Goal: Entertainment & Leisure: Consume media (video, audio)

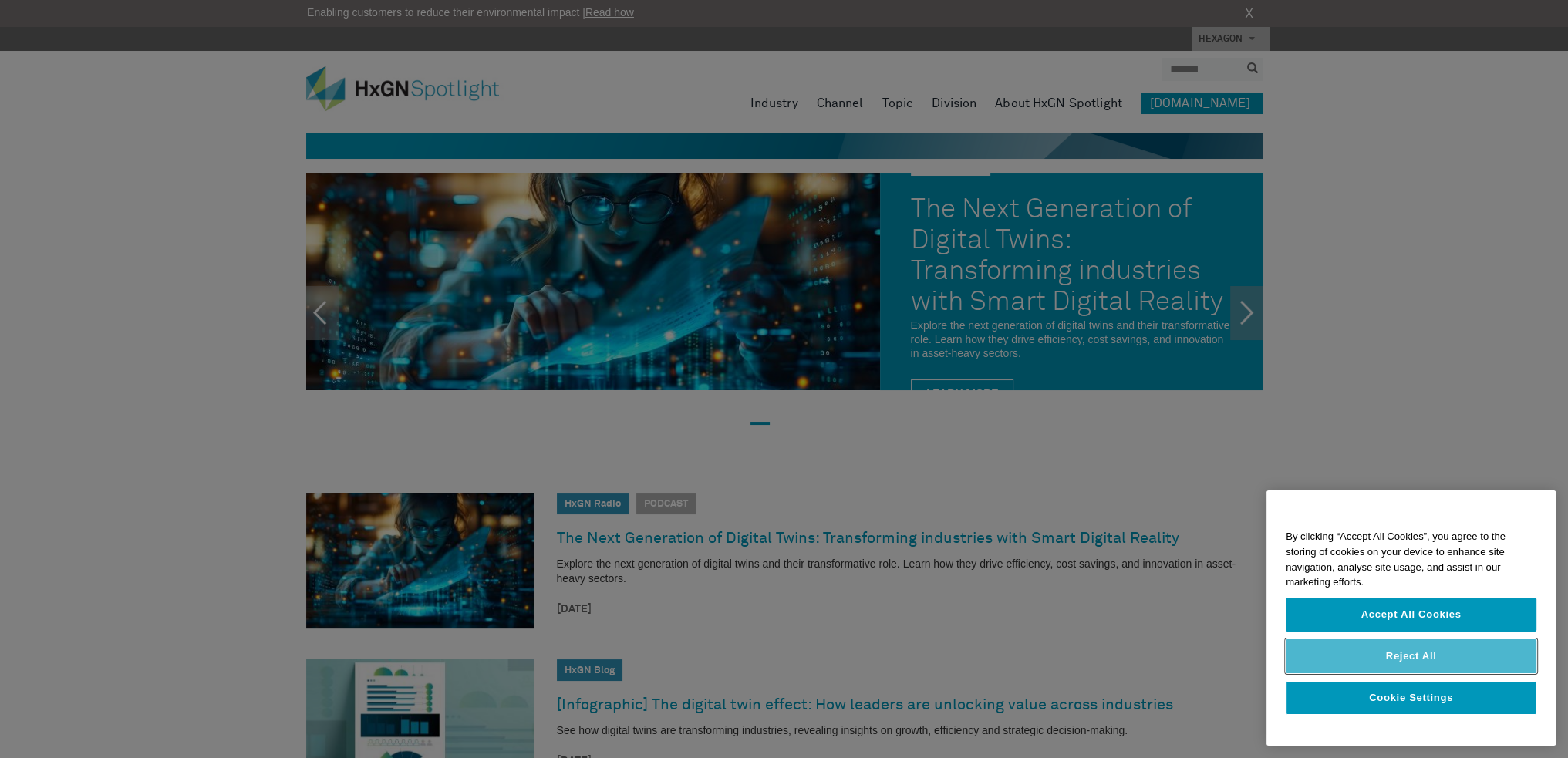
click at [1379, 646] on button "Reject All" at bounding box center [1411, 656] width 251 height 34
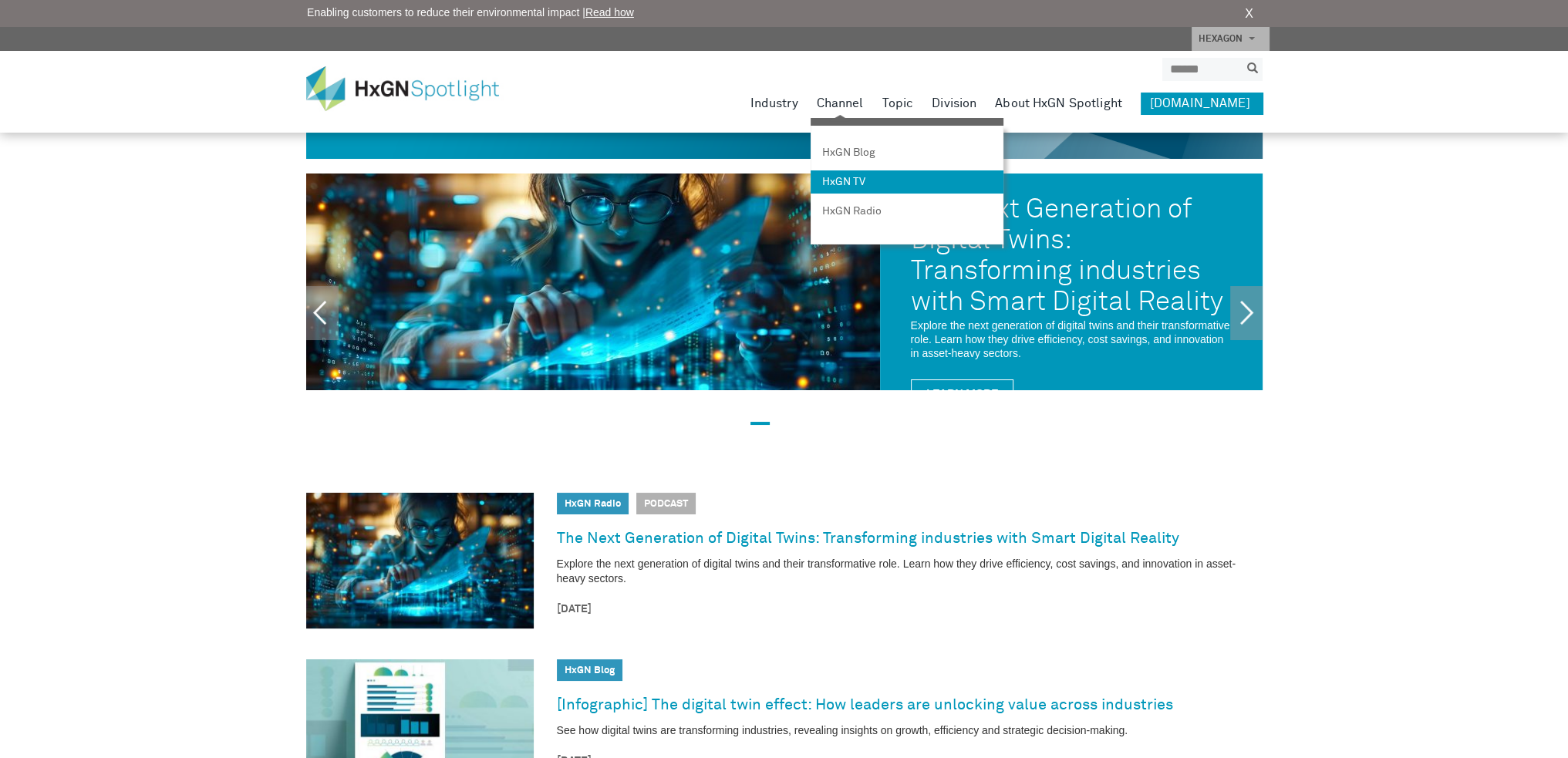
click at [881, 181] on link "HxGN TV" at bounding box center [907, 182] width 193 height 23
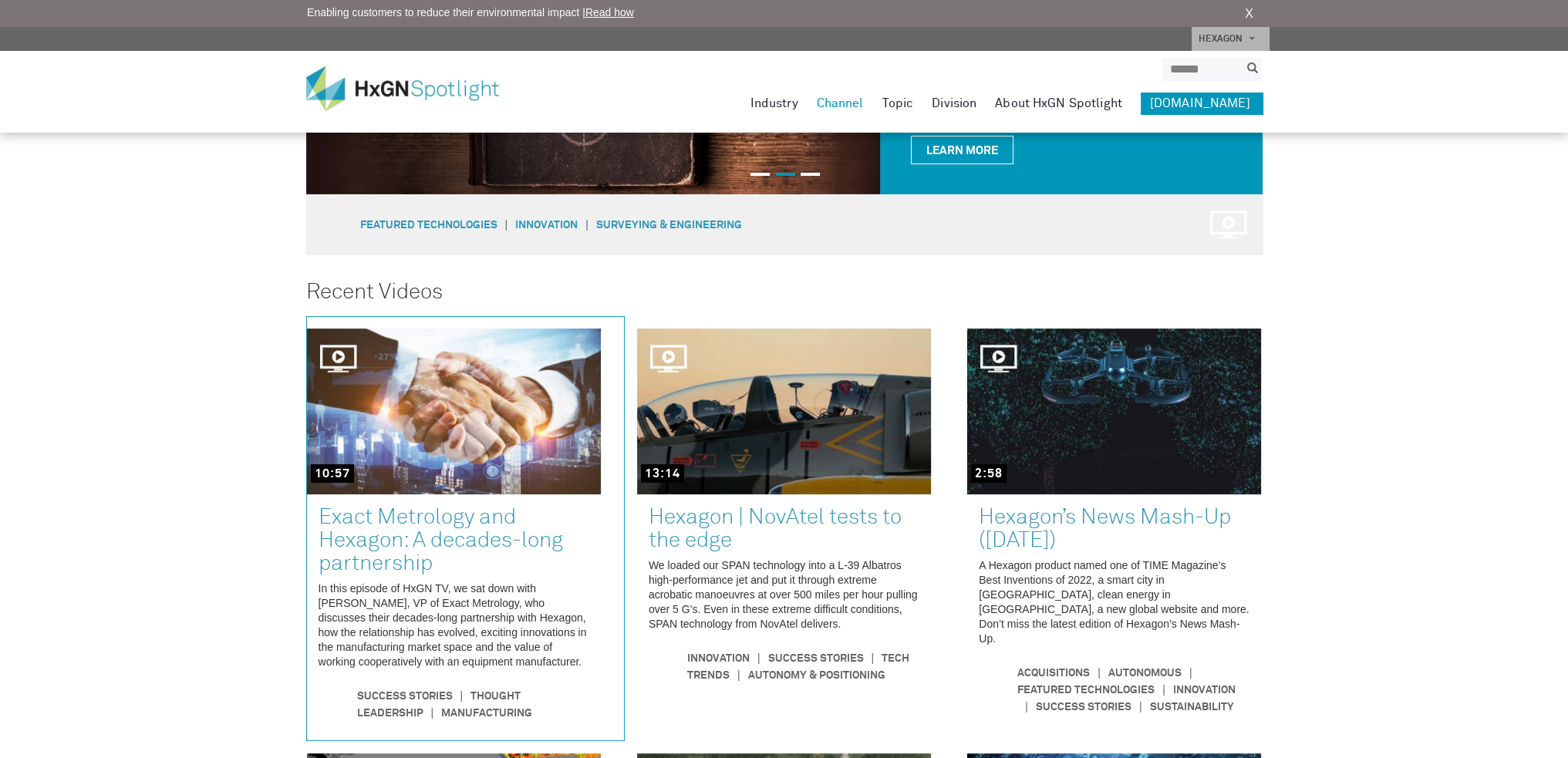
scroll to position [429, 0]
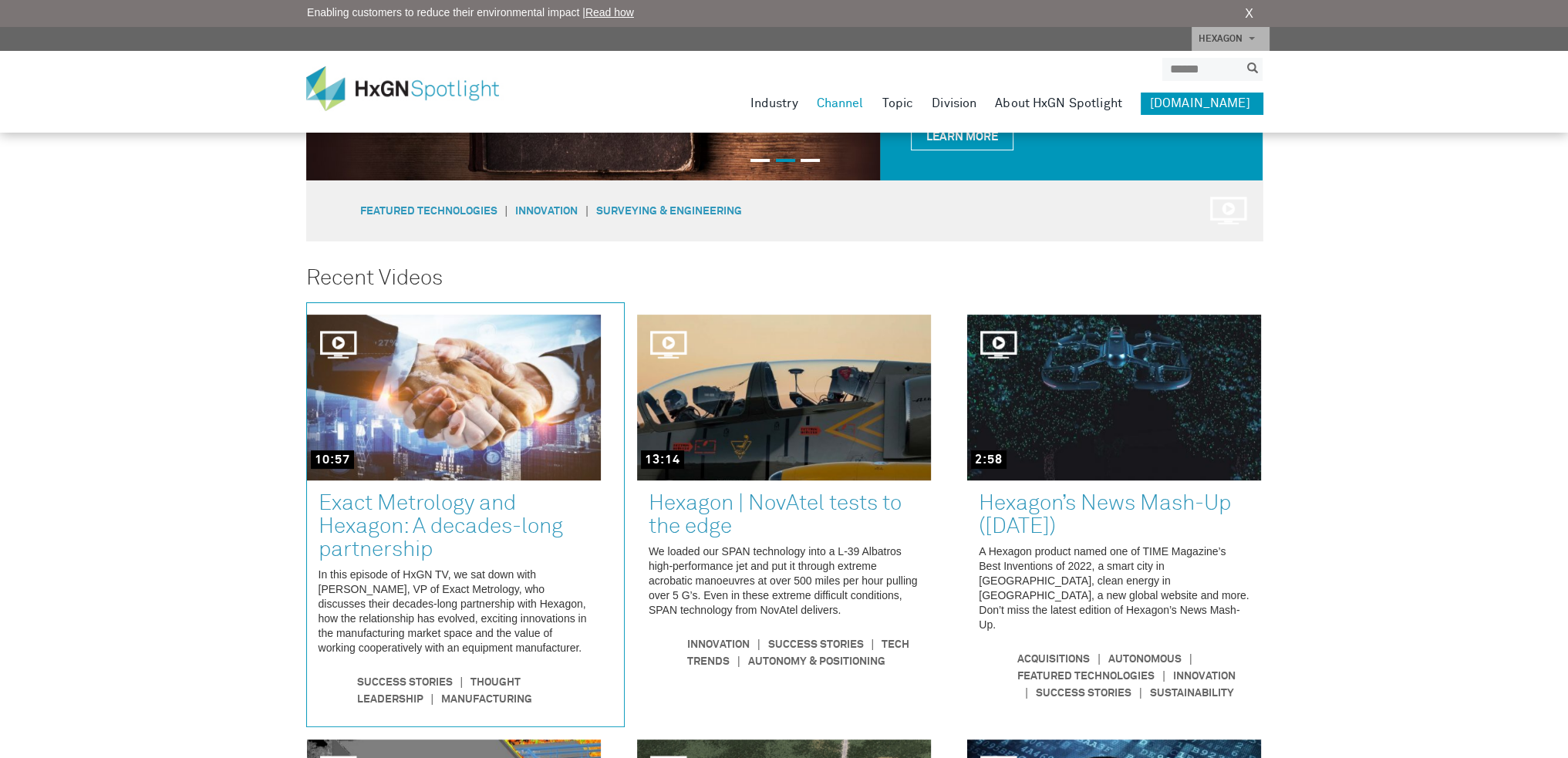
click at [437, 574] on link at bounding box center [465, 514] width 317 height 424
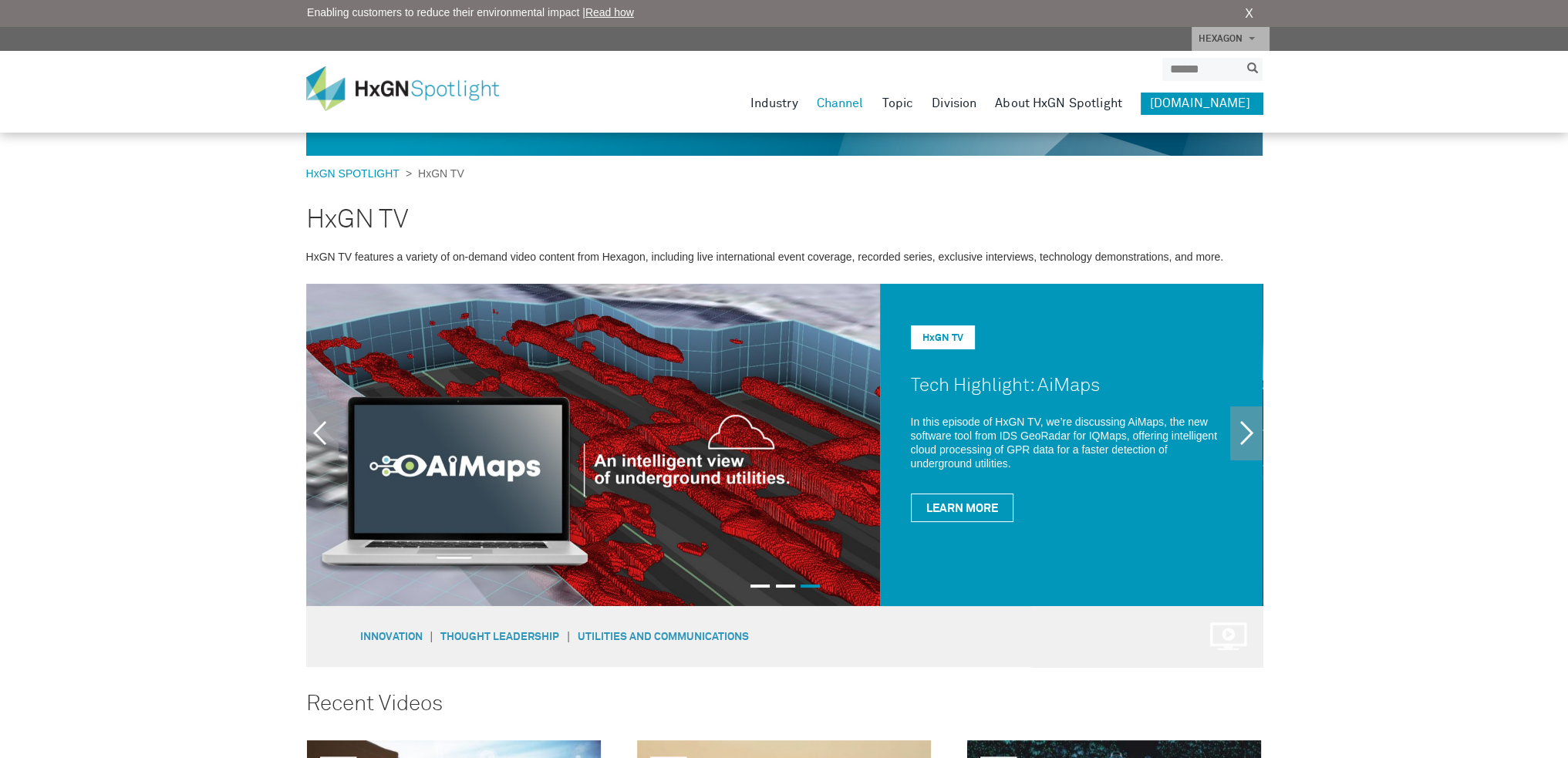
scroll to position [0, 0]
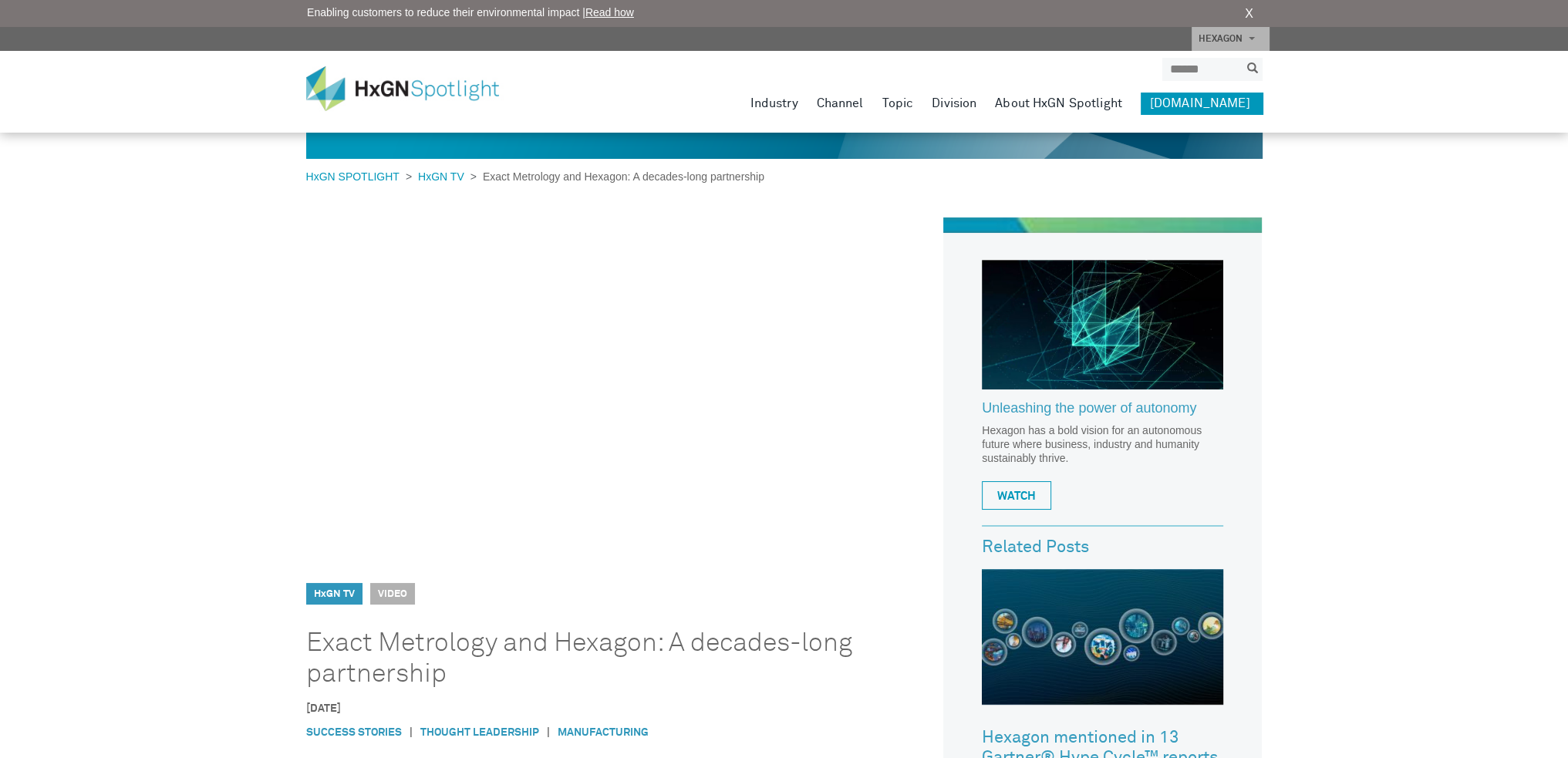
scroll to position [6, 0]
